Goal: Information Seeking & Learning: Learn about a topic

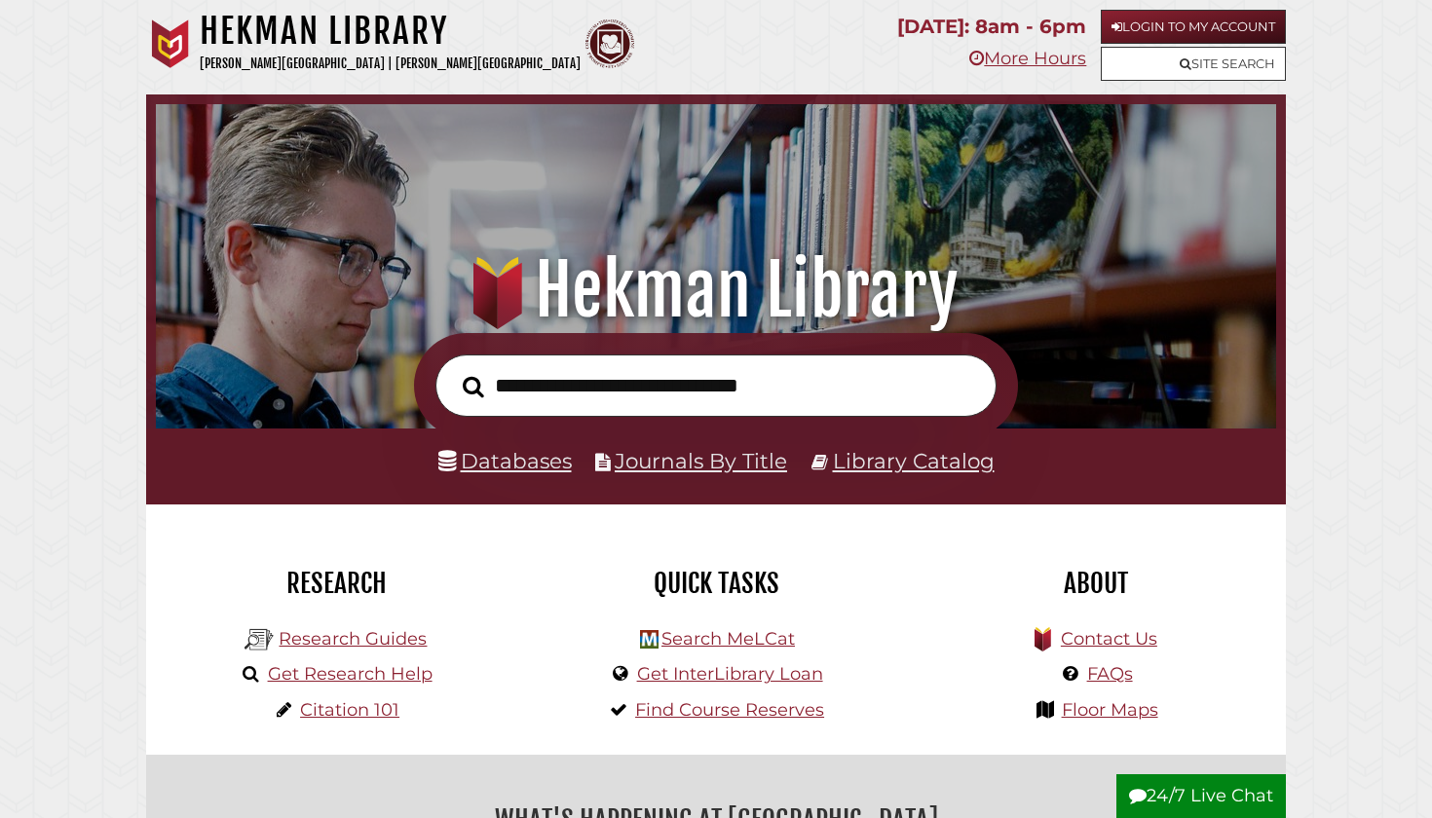
scroll to position [370, 1111]
click at [538, 463] on link "Databases" at bounding box center [504, 460] width 133 height 25
click at [574, 392] on input "text" at bounding box center [715, 386] width 561 height 63
click at [545, 459] on link "Databases" at bounding box center [504, 460] width 133 height 25
click at [564, 382] on input "text" at bounding box center [715, 386] width 561 height 63
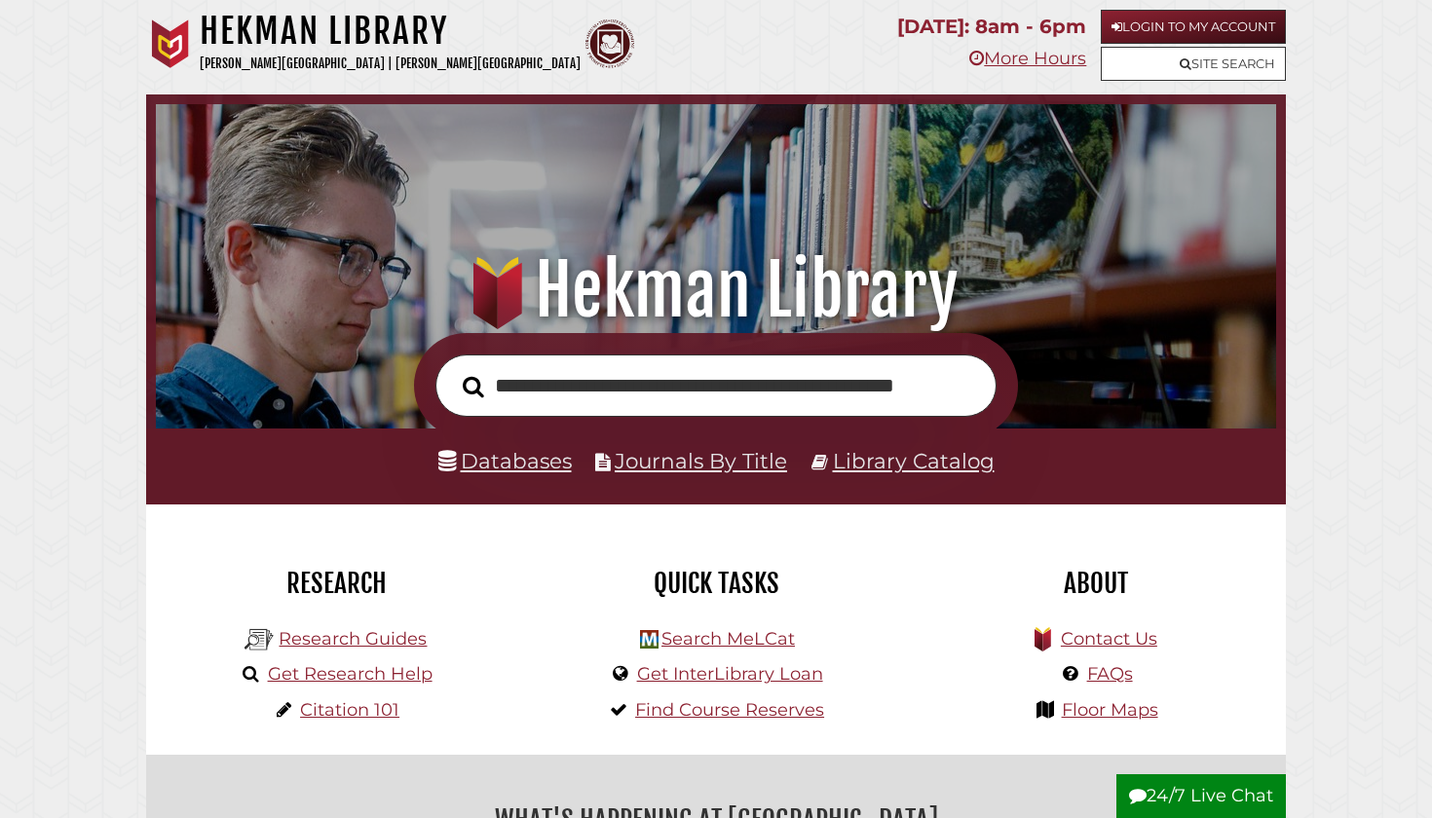
type input "**********"
click at [472, 385] on button "Search" at bounding box center [473, 386] width 41 height 33
click at [483, 462] on link "Databases" at bounding box center [504, 460] width 133 height 25
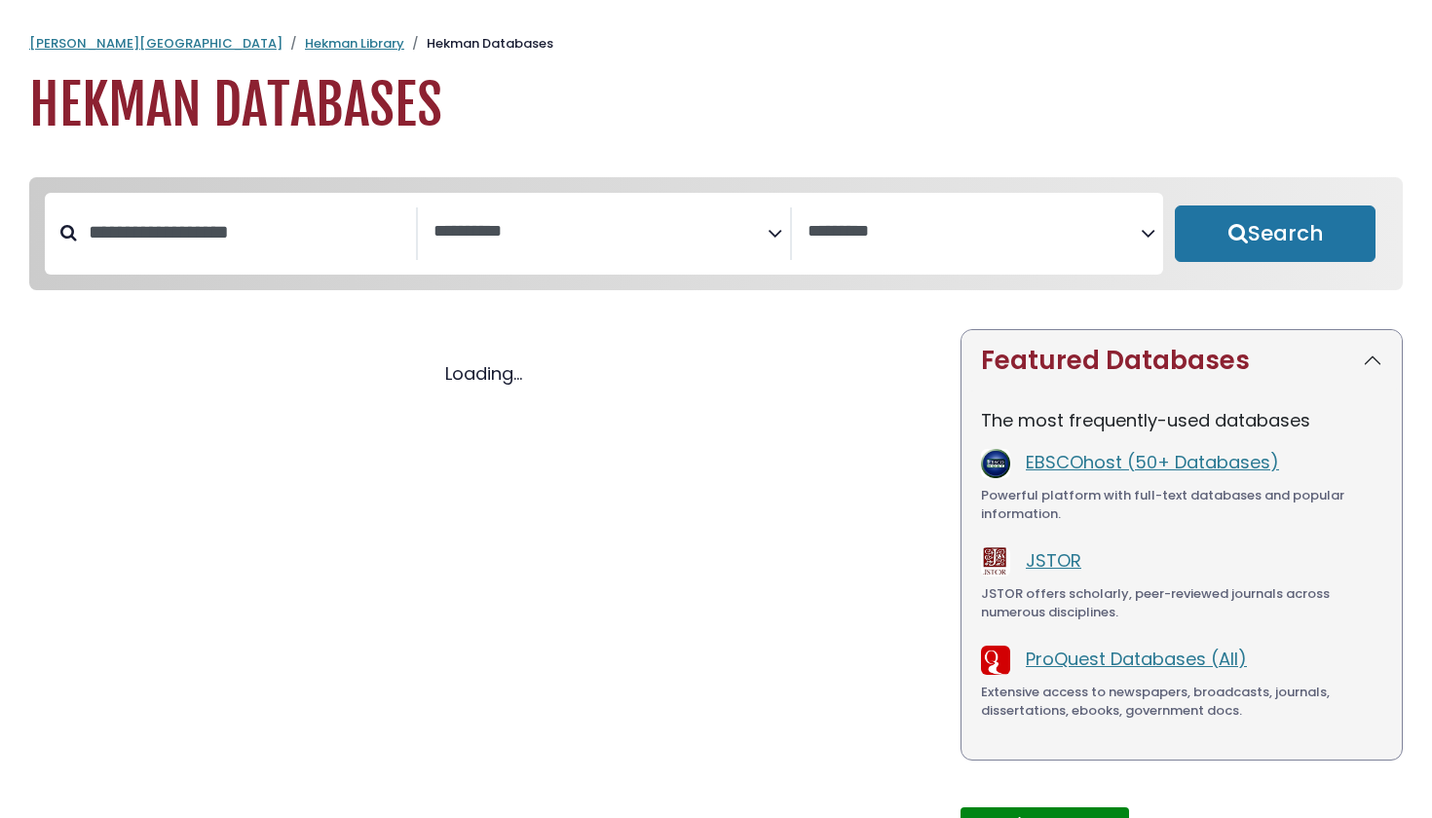
select select "Database Subject Filter"
select select "Database Vendors Filter"
select select "Database Subject Filter"
select select "Database Vendors Filter"
select select "Database Subject Filter"
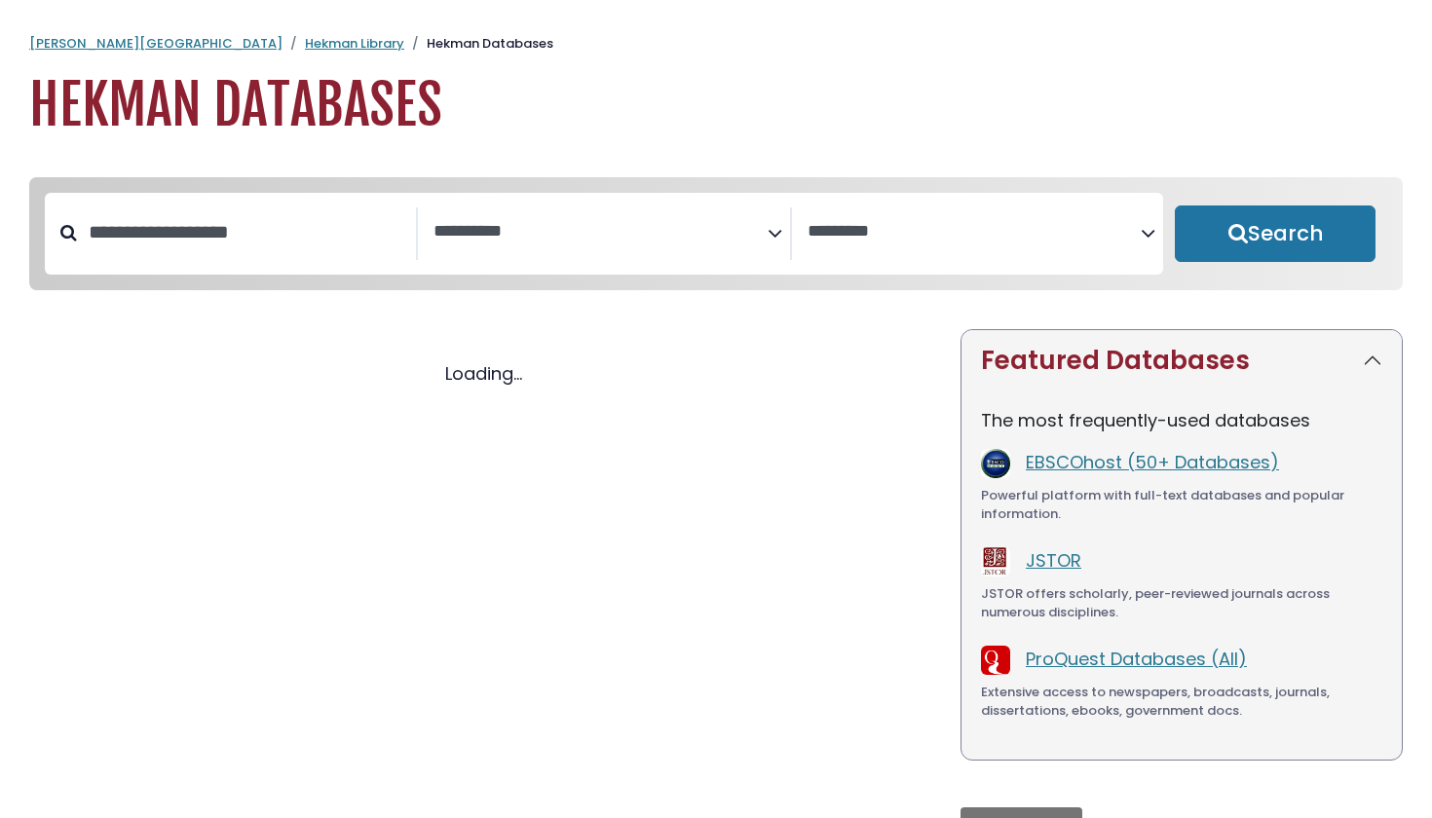
select select "Database Vendors Filter"
select select "Database Subject Filter"
select select "Database Vendors Filter"
select select "Database Subject Filter"
select select "Database Vendors Filter"
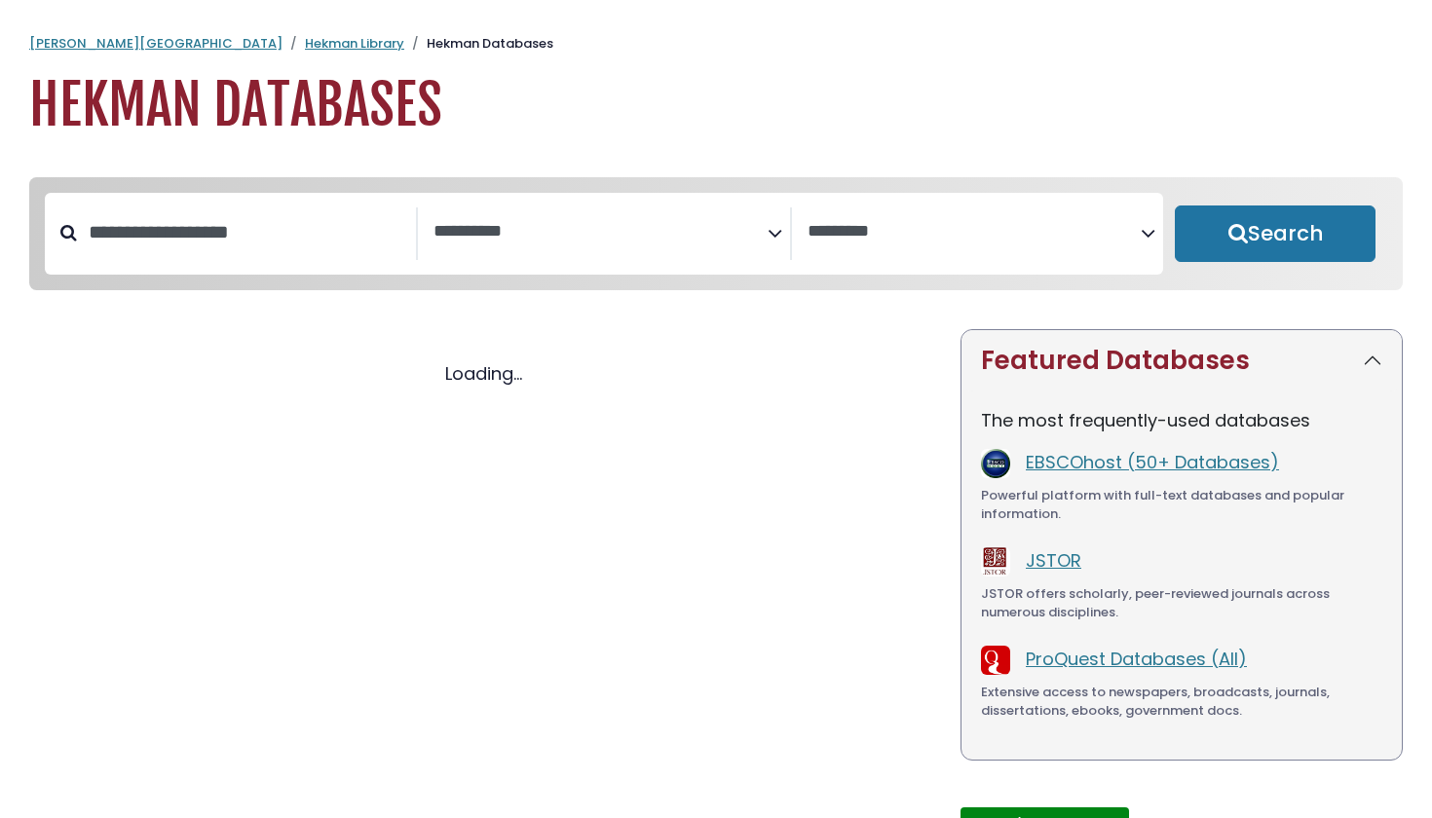
select select "Database Subject Filter"
select select "Database Vendors Filter"
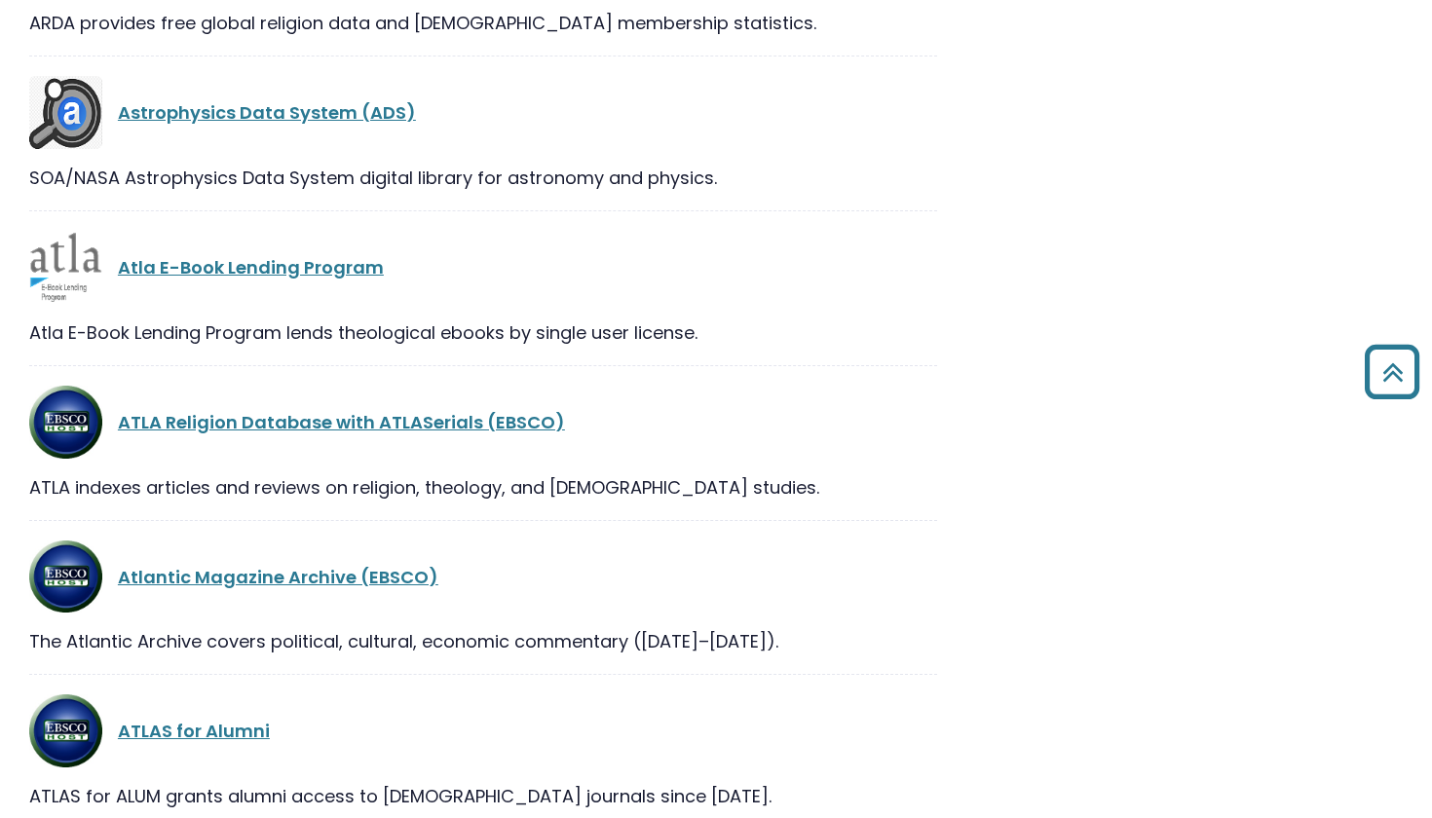
scroll to position [5037, 0]
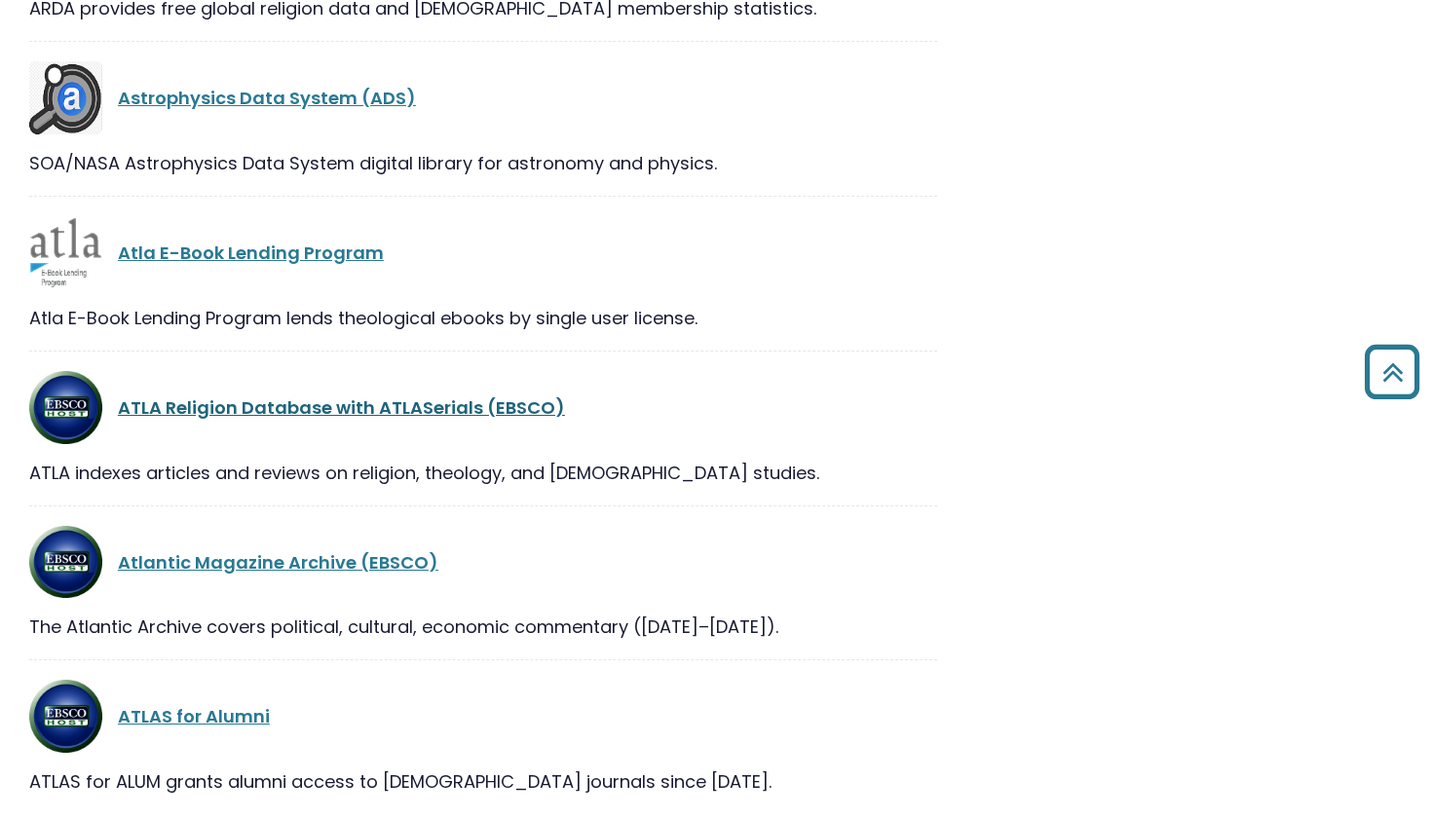
click at [323, 415] on link "ATLA Religion Database with ATLASerials (EBSCO)" at bounding box center [341, 408] width 447 height 24
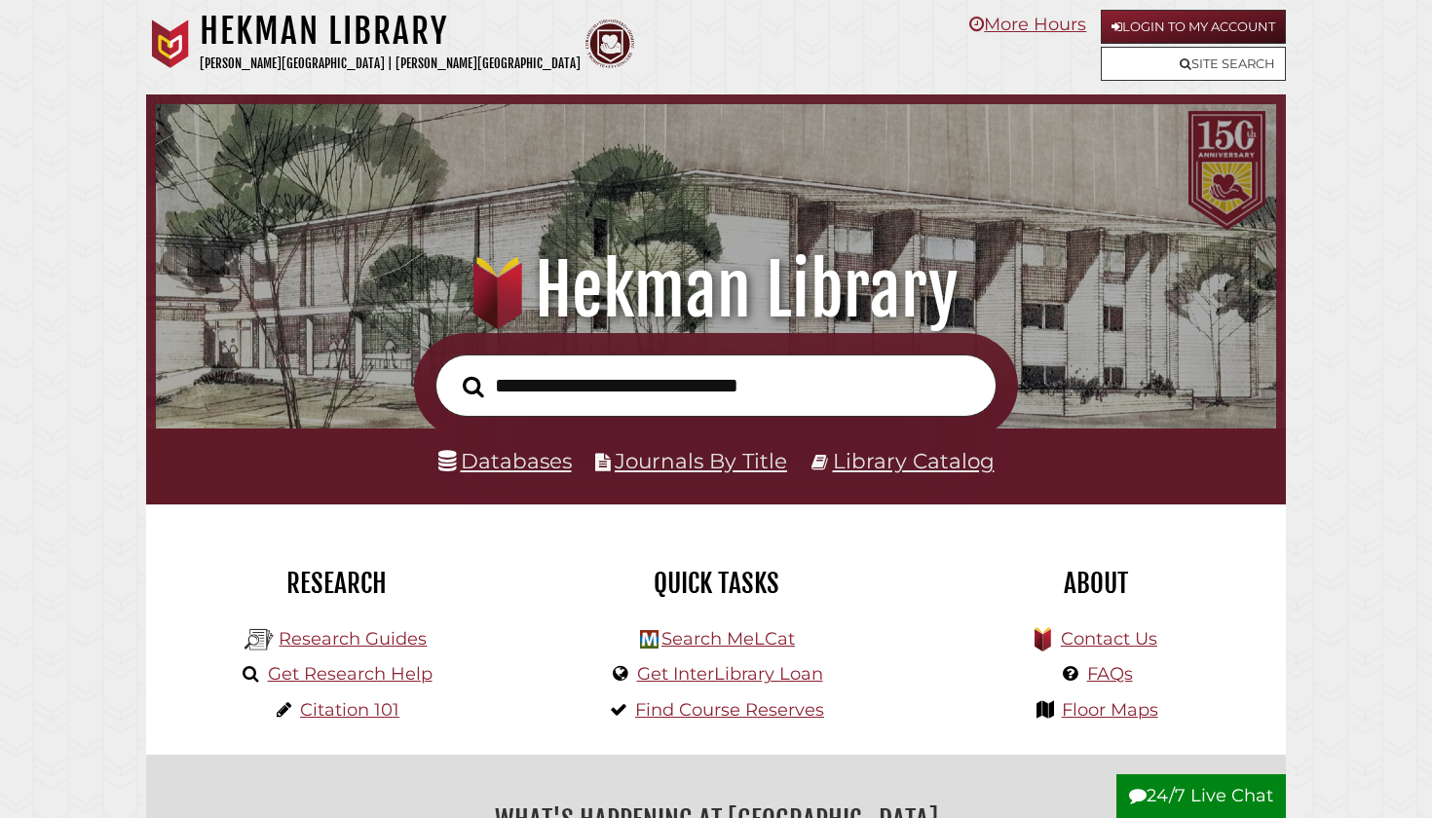
scroll to position [370, 1111]
click at [688, 381] on input "text" at bounding box center [715, 386] width 561 height 63
type input "**********"
click at [472, 385] on button "Search" at bounding box center [473, 386] width 41 height 33
